Goal: Navigation & Orientation: Find specific page/section

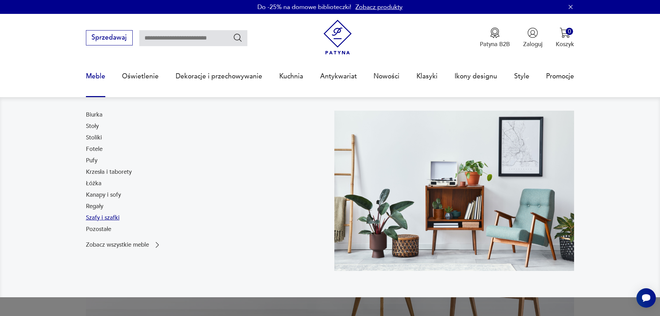
click at [111, 220] on link "Szafy i szafki" at bounding box center [103, 217] width 34 height 8
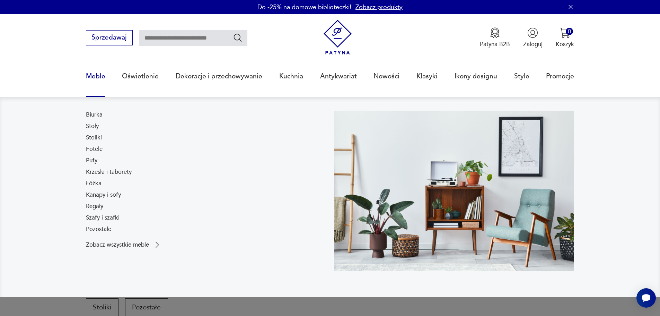
click at [96, 76] on link "Meble" at bounding box center [95, 76] width 19 height 32
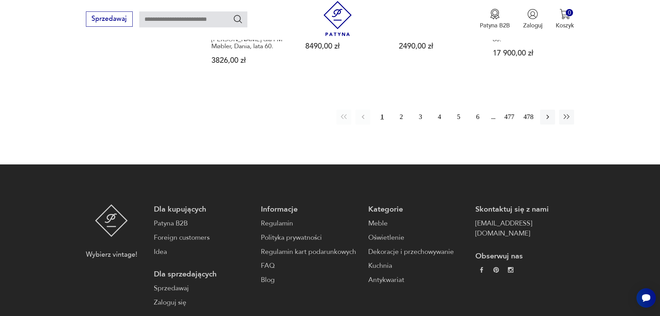
scroll to position [959, 0]
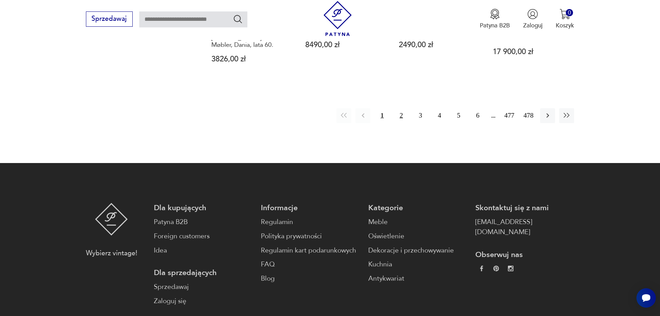
click at [402, 108] on button "2" at bounding box center [401, 115] width 15 height 15
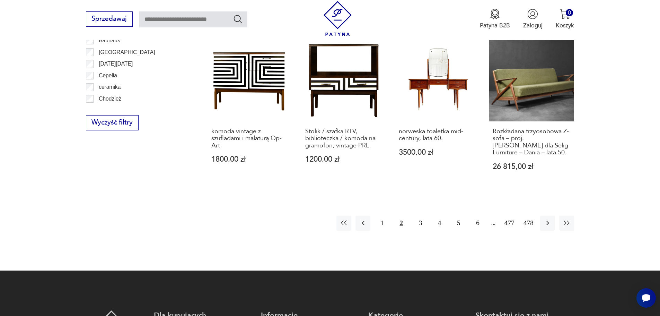
scroll to position [854, 0]
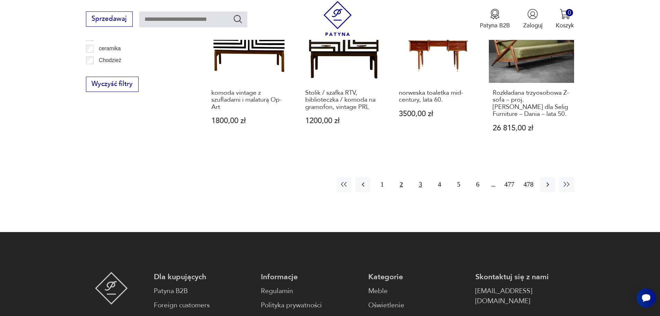
click at [420, 177] on button "3" at bounding box center [420, 184] width 15 height 15
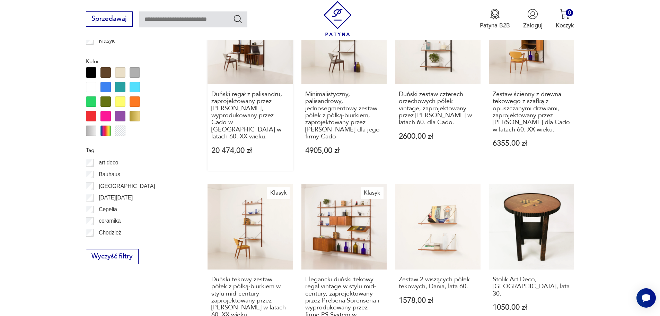
scroll to position [681, 0]
